Goal: Check status: Check status

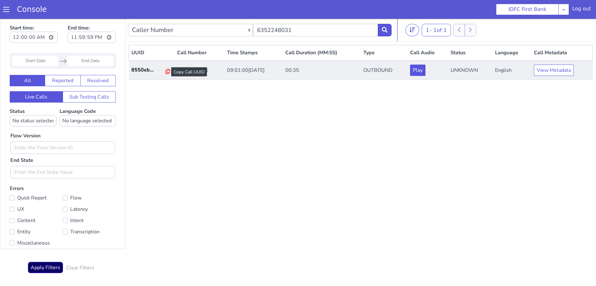
click at [166, 71] on icon at bounding box center [168, 71] width 4 height 5
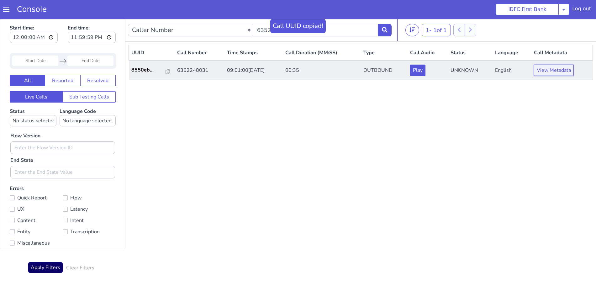
click at [560, 71] on button "View Metadata" at bounding box center [554, 70] width 40 height 11
click at [562, 72] on button "View Metadata" at bounding box center [554, 70] width 40 height 11
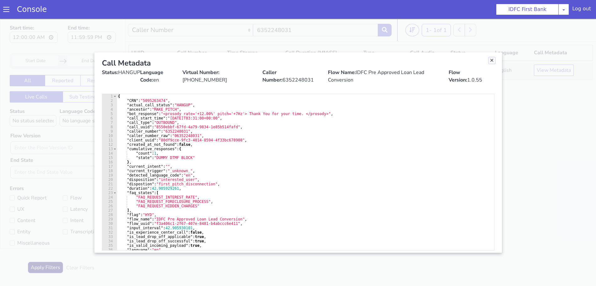
click at [491, 59] on link "Close" at bounding box center [492, 60] width 6 height 6
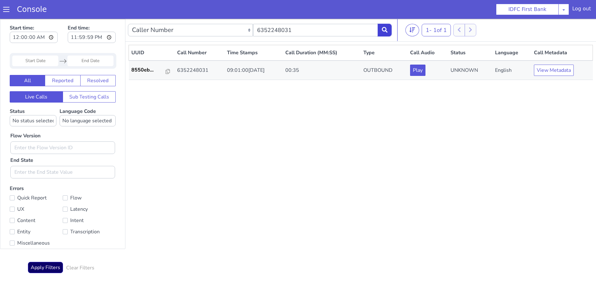
click at [383, 25] on button at bounding box center [385, 30] width 14 height 13
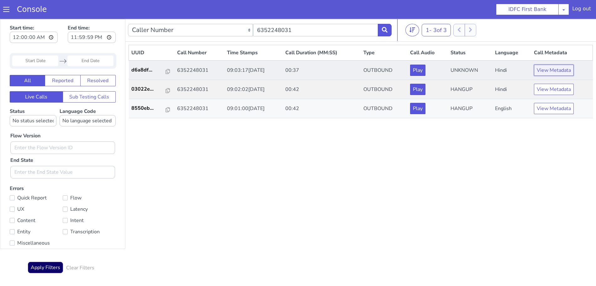
click at [555, 72] on button "View Metadata" at bounding box center [554, 70] width 40 height 11
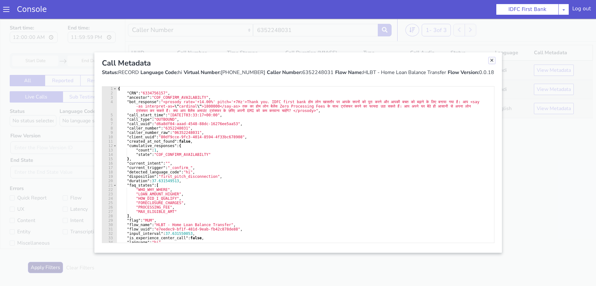
click at [492, 61] on link "Close" at bounding box center [492, 60] width 6 height 6
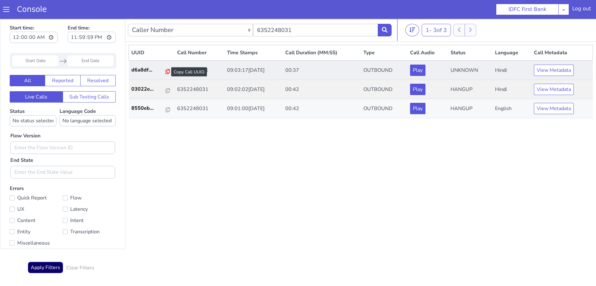
click at [166, 70] on icon at bounding box center [168, 71] width 4 height 5
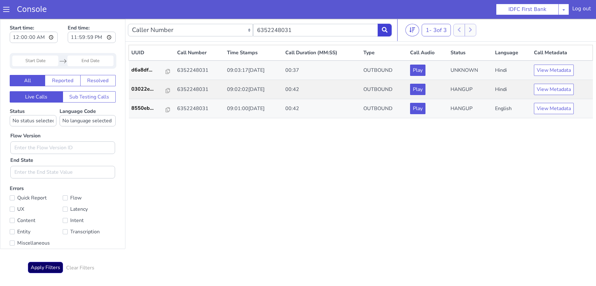
click at [390, 29] on button at bounding box center [385, 30] width 14 height 13
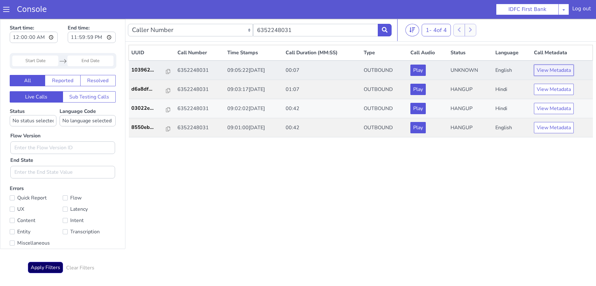
click at [558, 70] on button "View Metadata" at bounding box center [554, 70] width 40 height 11
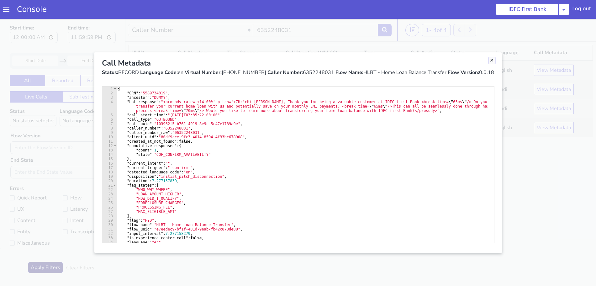
click at [492, 60] on link "Close" at bounding box center [492, 60] width 6 height 6
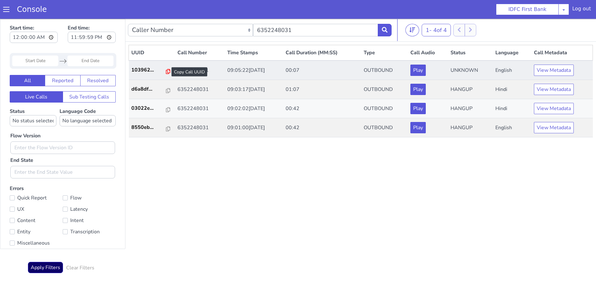
click at [166, 71] on icon at bounding box center [168, 71] width 4 height 5
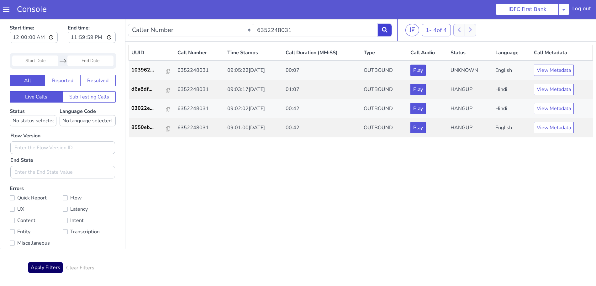
click at [387, 28] on icon at bounding box center [385, 30] width 6 height 6
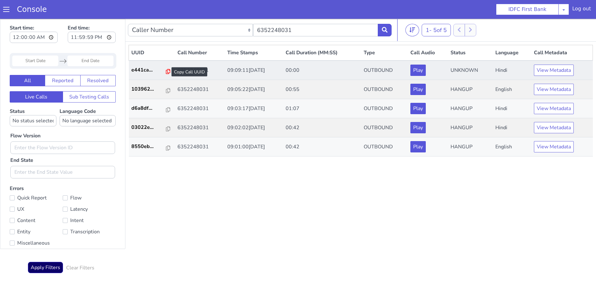
click at [166, 72] on icon at bounding box center [168, 71] width 4 height 5
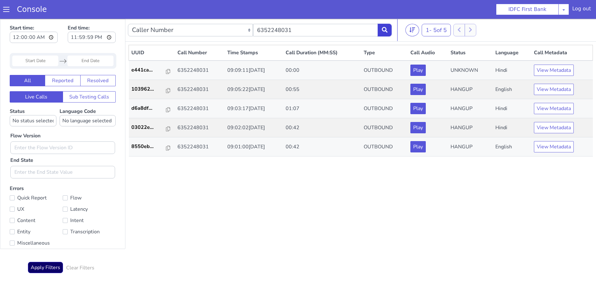
click at [385, 29] on icon at bounding box center [385, 30] width 6 height 6
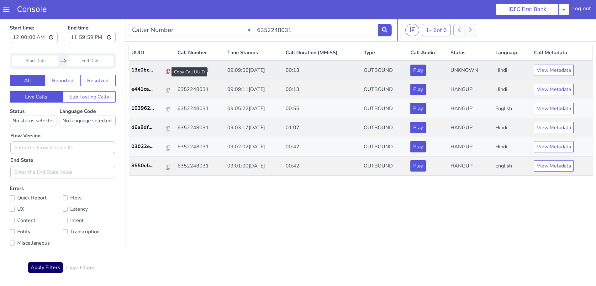
click at [166, 72] on icon at bounding box center [168, 71] width 4 height 5
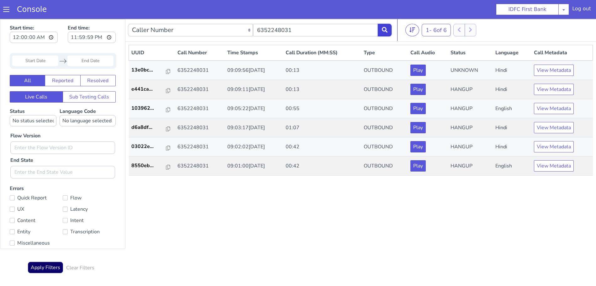
click at [389, 24] on button at bounding box center [385, 30] width 14 height 13
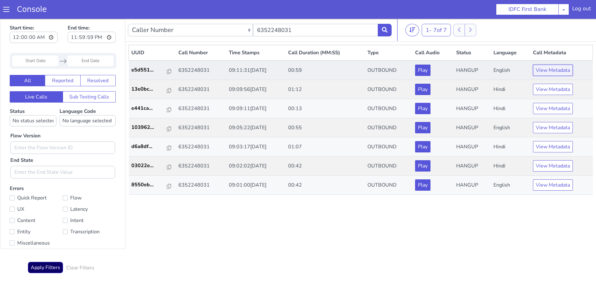
click at [565, 69] on button "View Metadata" at bounding box center [553, 70] width 40 height 11
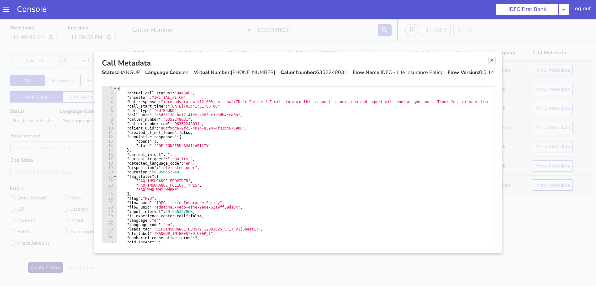
click at [491, 60] on link "Close" at bounding box center [492, 60] width 6 height 6
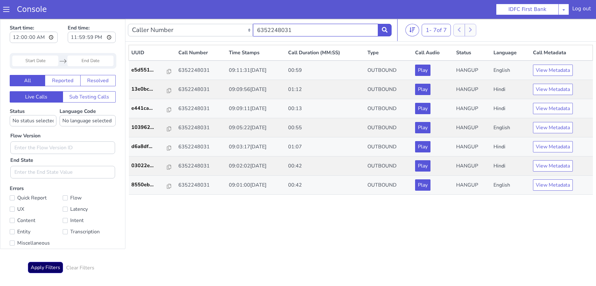
click at [368, 27] on input "6352248031" at bounding box center [315, 30] width 125 height 13
click at [389, 29] on button at bounding box center [385, 30] width 14 height 13
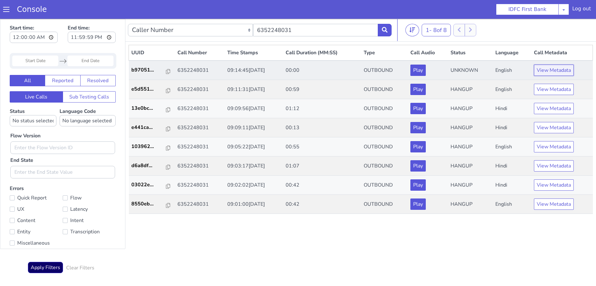
click at [550, 66] on button "View Metadata" at bounding box center [554, 70] width 40 height 11
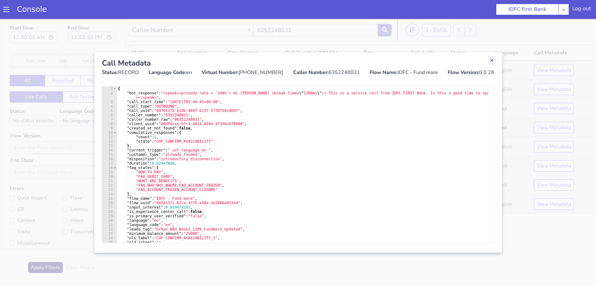
click at [489, 61] on link "Close" at bounding box center [492, 60] width 6 height 6
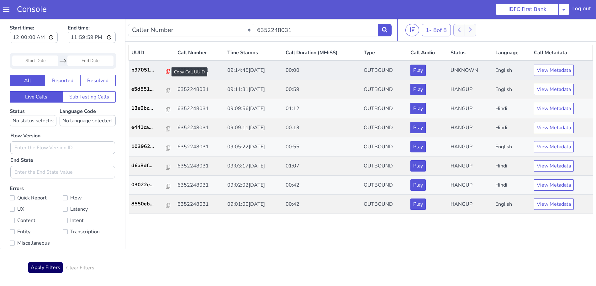
click at [166, 70] on icon at bounding box center [168, 71] width 4 height 5
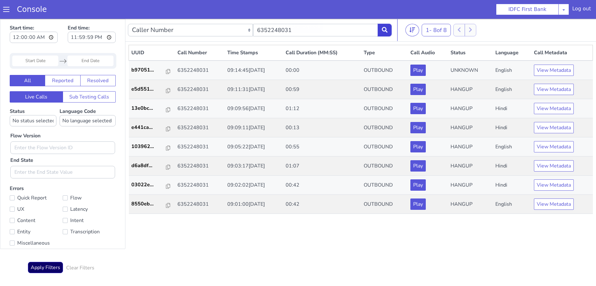
click at [390, 26] on button at bounding box center [385, 30] width 14 height 13
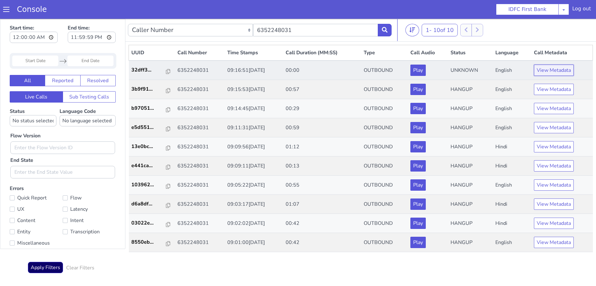
click at [555, 68] on button "View Metadata" at bounding box center [554, 70] width 40 height 11
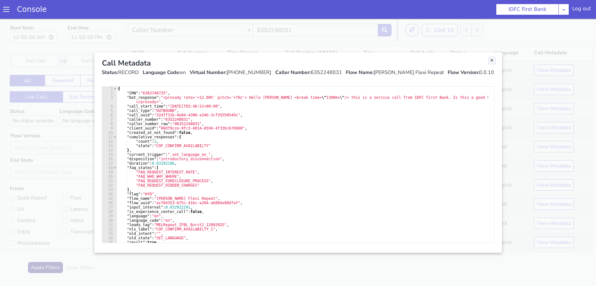
click at [492, 61] on link "Close" at bounding box center [492, 60] width 6 height 6
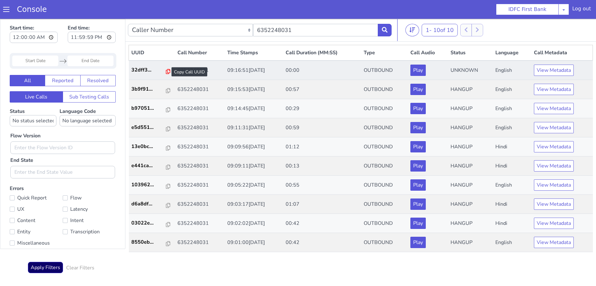
click at [166, 72] on icon at bounding box center [168, 71] width 4 height 5
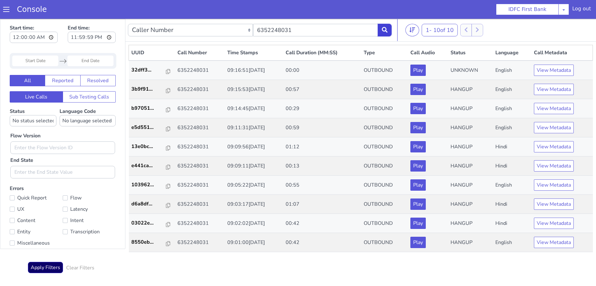
click at [391, 30] on button at bounding box center [385, 30] width 14 height 13
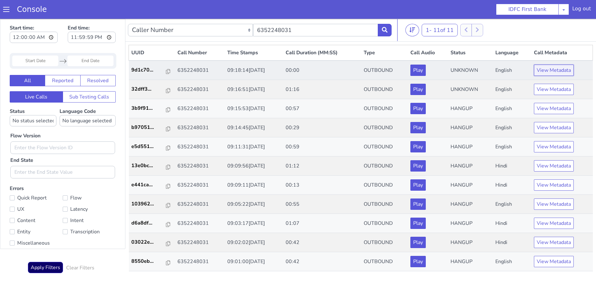
click at [556, 71] on button "View Metadata" at bounding box center [554, 70] width 40 height 11
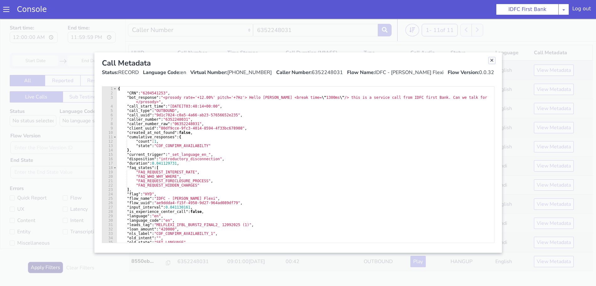
click at [493, 61] on link "Close" at bounding box center [492, 60] width 6 height 6
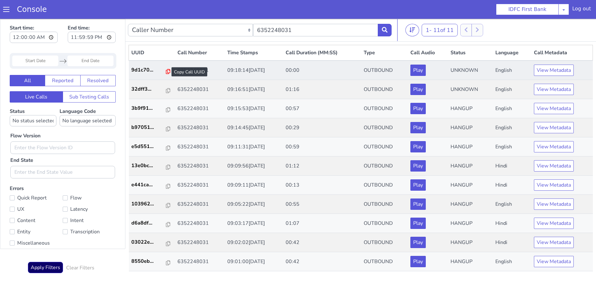
click at [166, 72] on icon at bounding box center [168, 71] width 4 height 5
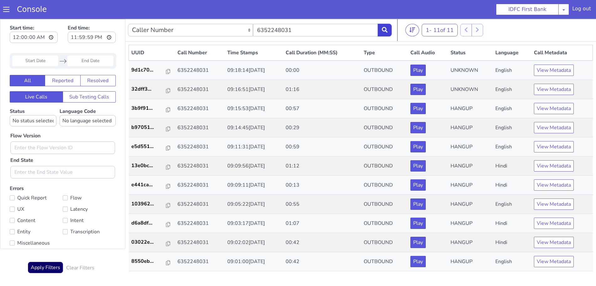
click at [390, 29] on button at bounding box center [385, 30] width 14 height 13
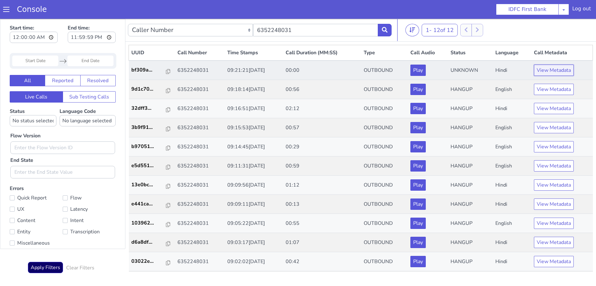
click at [544, 67] on button "View Metadata" at bounding box center [554, 70] width 40 height 11
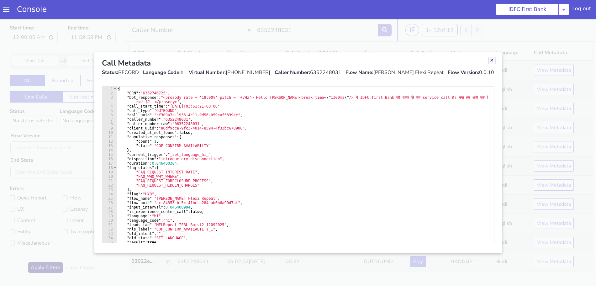
click at [490, 59] on link "Close" at bounding box center [492, 60] width 6 height 6
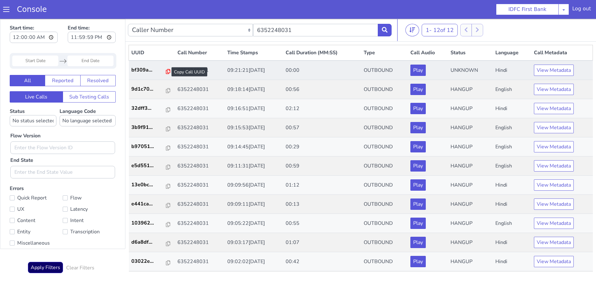
click at [166, 71] on icon at bounding box center [168, 71] width 4 height 5
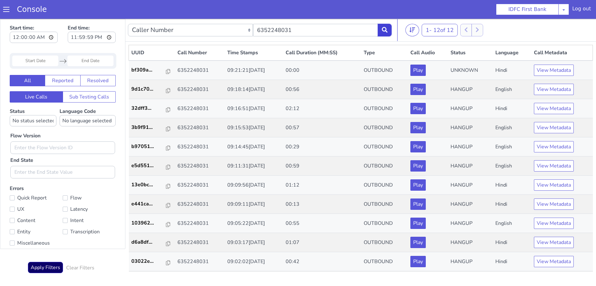
click at [388, 29] on button at bounding box center [385, 30] width 14 height 13
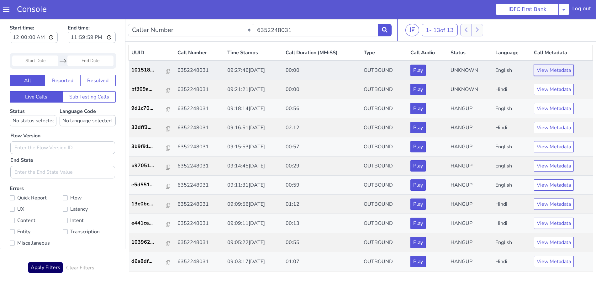
click at [550, 71] on button "View Metadata" at bounding box center [554, 70] width 40 height 11
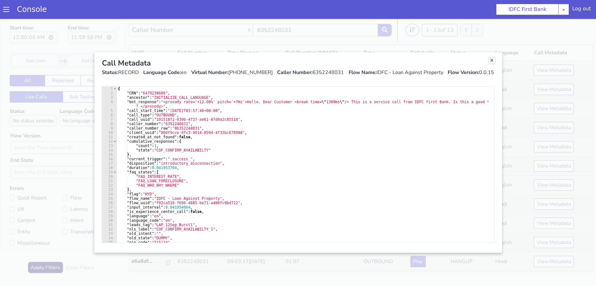
click at [493, 61] on link "Close" at bounding box center [492, 60] width 6 height 6
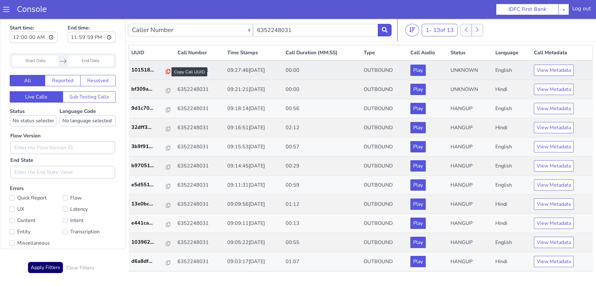
click at [166, 72] on icon at bounding box center [168, 71] width 4 height 5
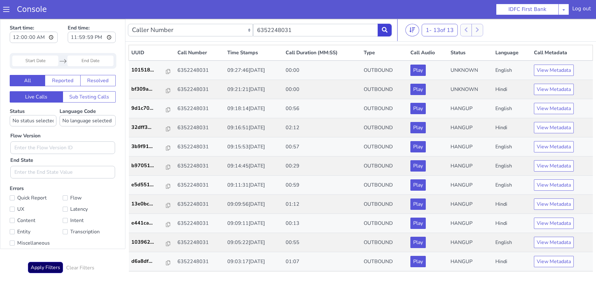
click at [389, 30] on button at bounding box center [385, 30] width 14 height 13
click at [546, 87] on button "View Metadata" at bounding box center [554, 89] width 40 height 11
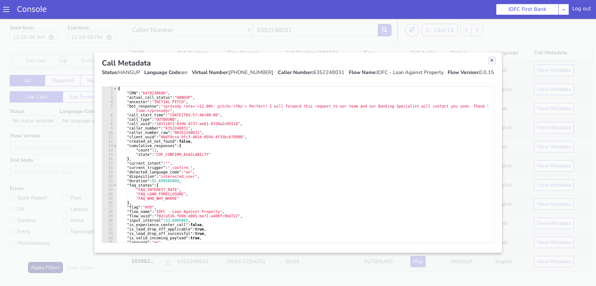
click at [492, 61] on link "Close" at bounding box center [492, 60] width 6 height 6
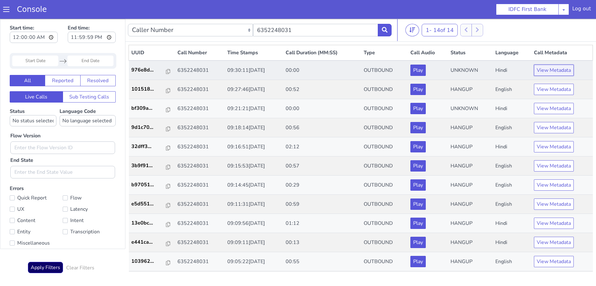
click at [559, 73] on button "View Metadata" at bounding box center [554, 70] width 40 height 11
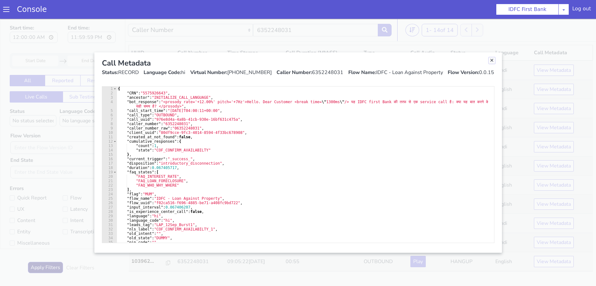
click at [493, 59] on link "Close" at bounding box center [492, 60] width 6 height 6
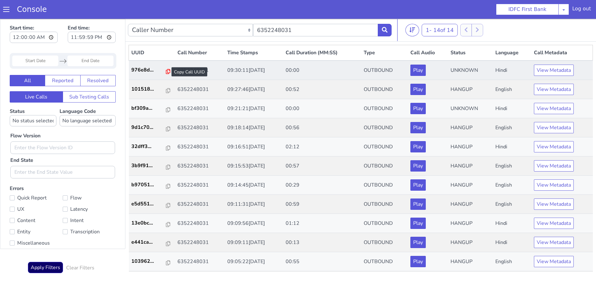
click at [166, 71] on icon at bounding box center [168, 71] width 4 height 5
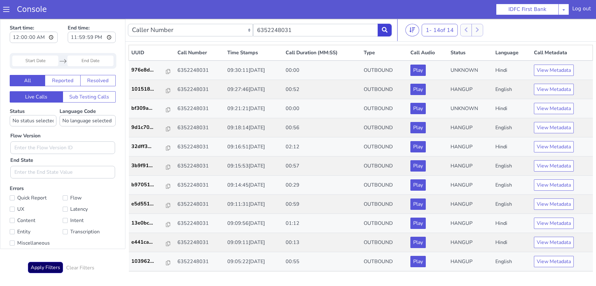
click at [389, 29] on button at bounding box center [385, 30] width 14 height 13
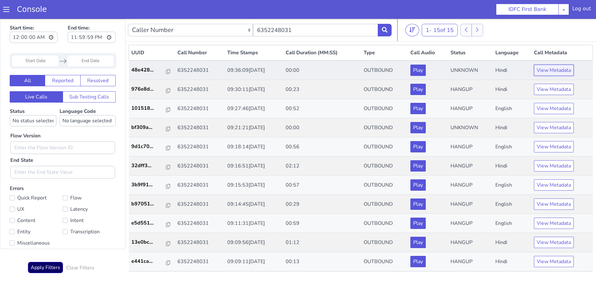
click at [547, 73] on button "View Metadata" at bounding box center [554, 70] width 40 height 11
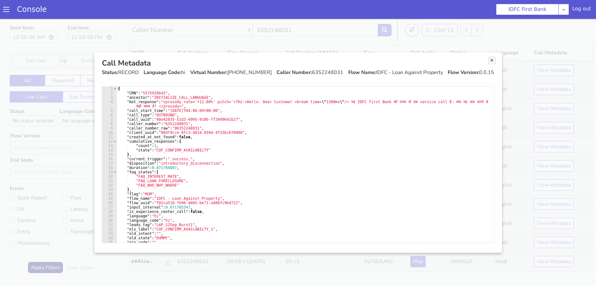
click at [489, 59] on link "Close" at bounding box center [492, 60] width 6 height 6
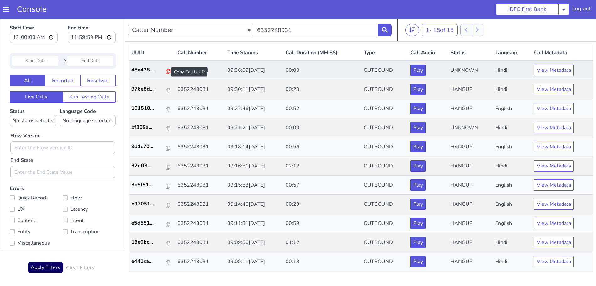
click at [166, 72] on icon at bounding box center [168, 71] width 4 height 5
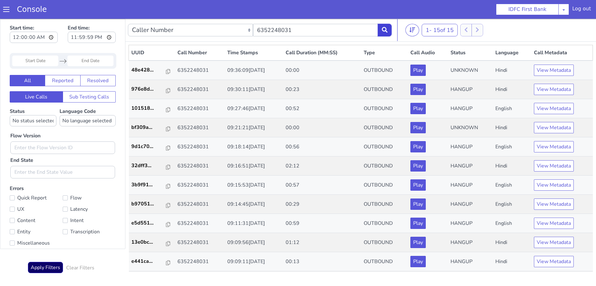
click at [383, 26] on button at bounding box center [385, 30] width 14 height 13
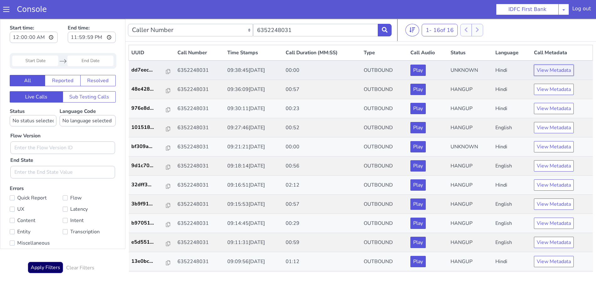
click at [549, 69] on button "View Metadata" at bounding box center [554, 70] width 40 height 11
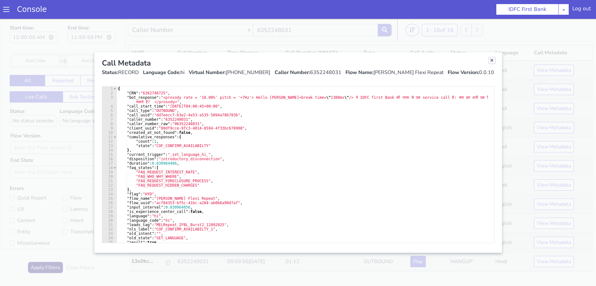
click at [492, 60] on link "Close" at bounding box center [492, 60] width 6 height 6
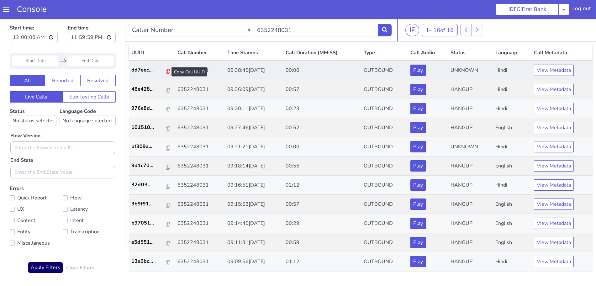
click at [166, 71] on icon at bounding box center [168, 71] width 4 height 5
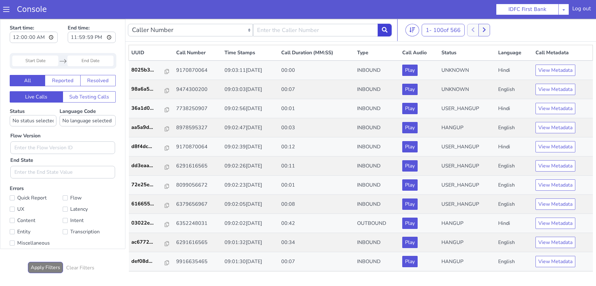
click at [383, 29] on icon at bounding box center [385, 30] width 6 height 6
